Goal: Task Accomplishment & Management: Manage account settings

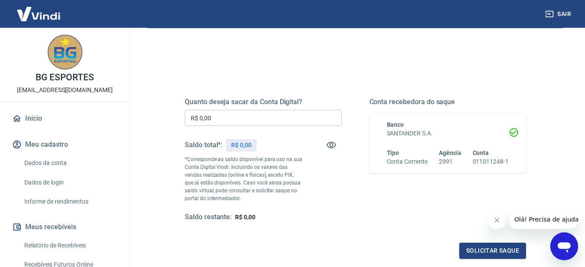
scroll to position [88, 0]
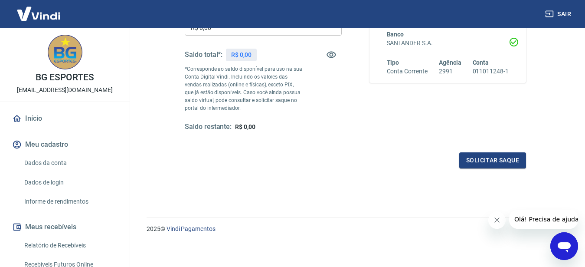
scroll to position [170, 0]
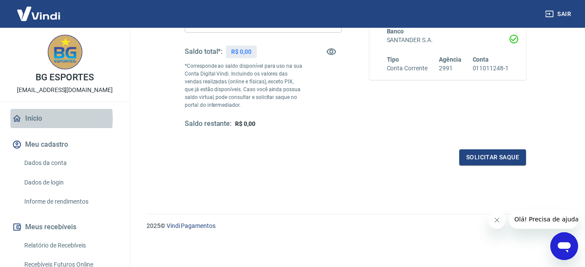
click at [27, 119] on link "Início" at bounding box center [64, 118] width 109 height 19
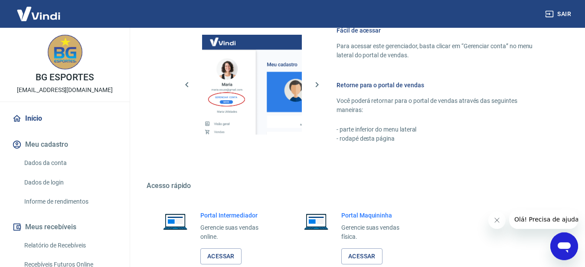
scroll to position [445, 0]
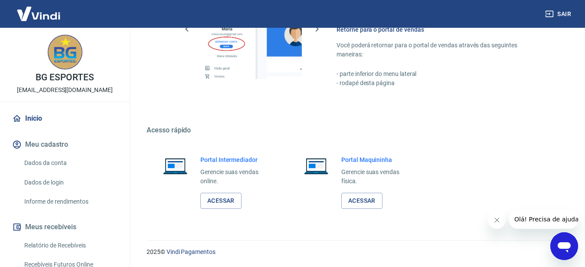
click at [37, 122] on link "Início" at bounding box center [64, 118] width 109 height 19
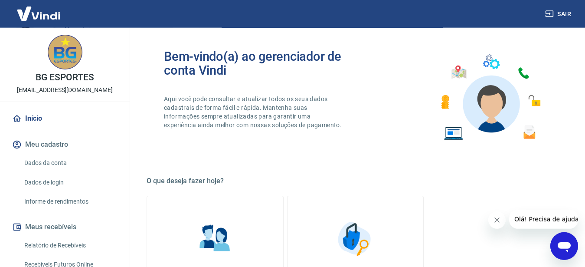
scroll to position [0, 0]
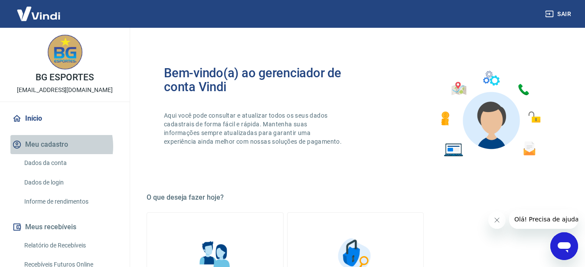
click at [49, 146] on button "Meu cadastro" at bounding box center [64, 144] width 109 height 19
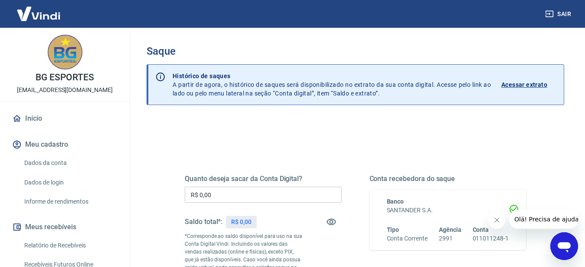
click at [499, 220] on icon "Fechar mensagem da empresa" at bounding box center [496, 219] width 7 height 7
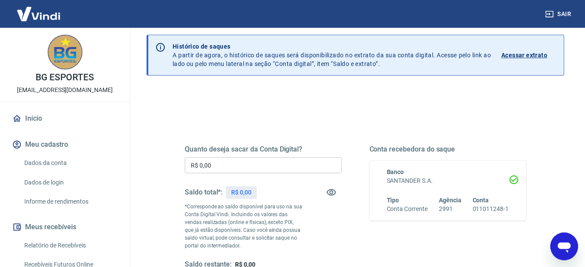
scroll to position [44, 0]
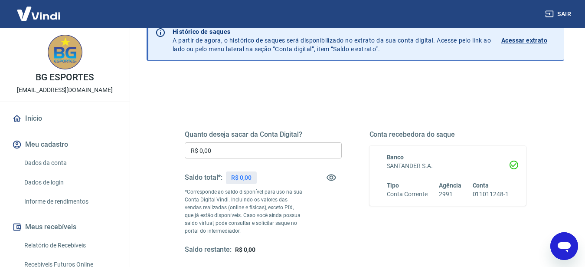
click at [37, 115] on link "Início" at bounding box center [64, 118] width 109 height 19
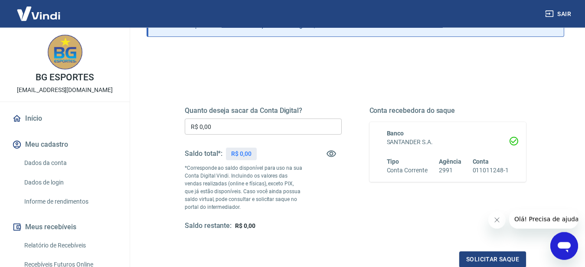
scroll to position [88, 0]
